Goal: Find specific page/section: Find specific page/section

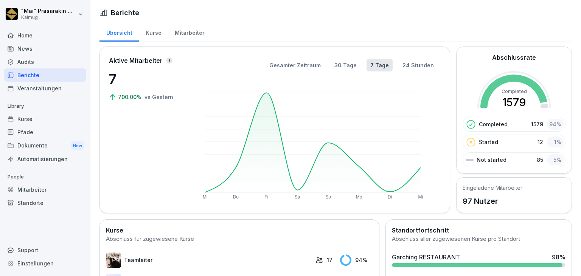
click at [56, 147] on div "Dokumente New" at bounding box center [45, 146] width 82 height 14
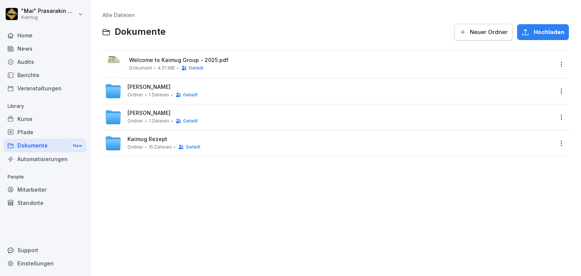
click at [196, 70] on span "Geteilt" at bounding box center [196, 67] width 15 height 5
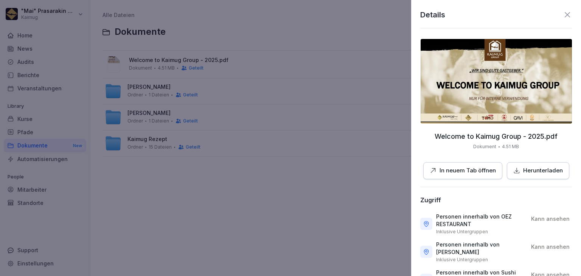
click at [444, 171] on p "In neuem Tab öffnen" at bounding box center [467, 170] width 56 height 9
